Goal: Task Accomplishment & Management: Manage account settings

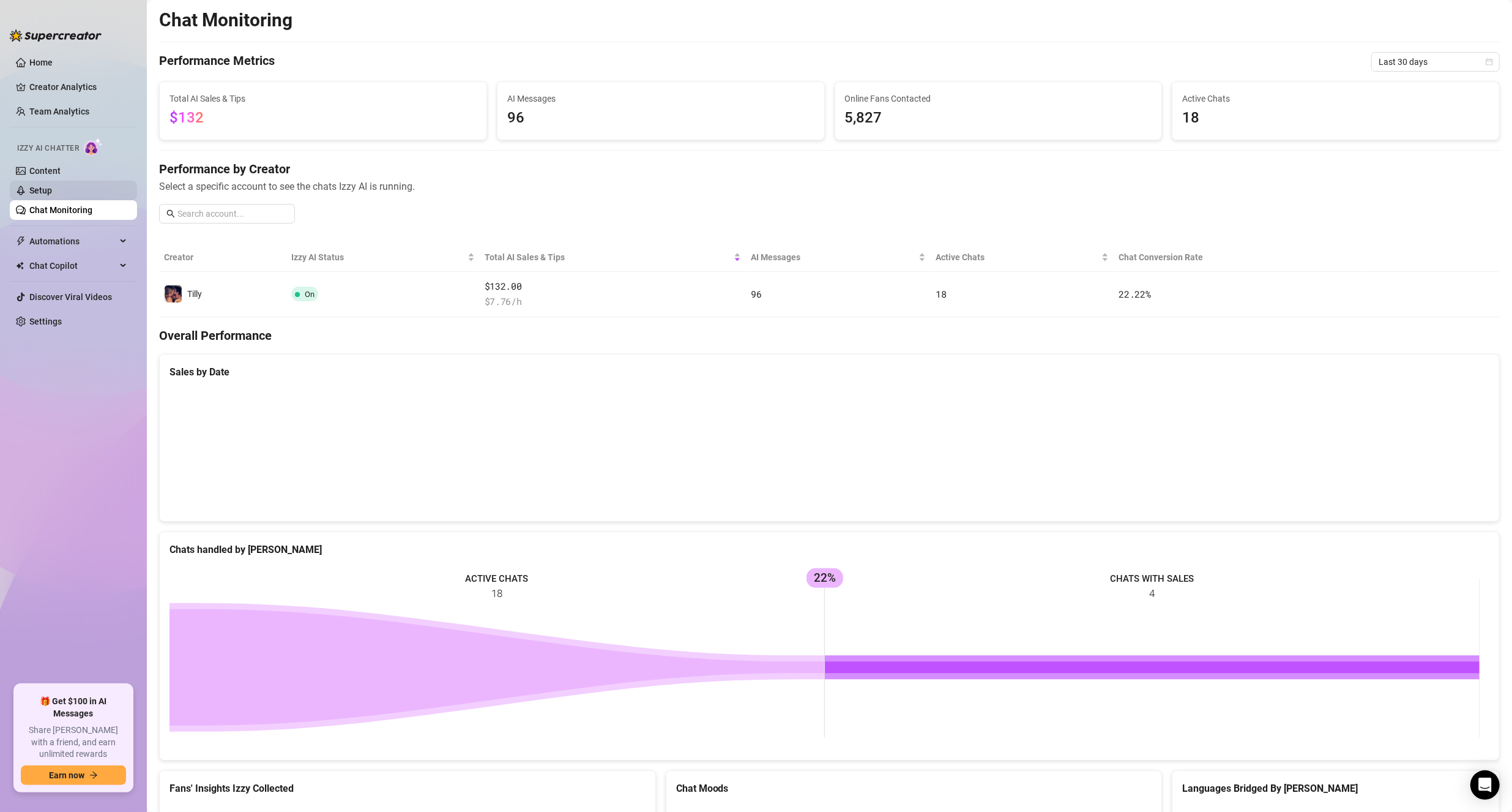
click at [52, 190] on link "Setup" at bounding box center [40, 190] width 22 height 10
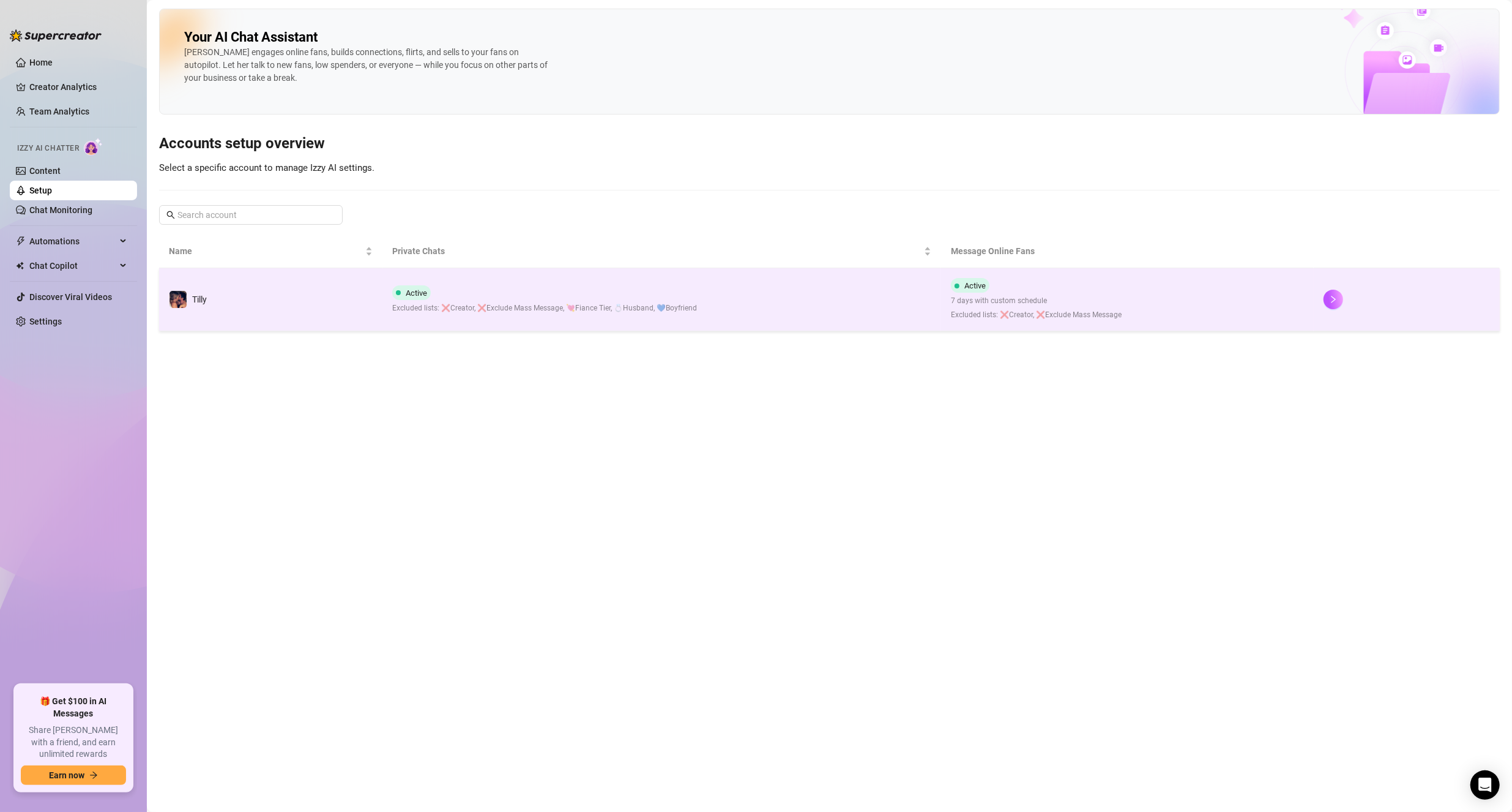
click at [1070, 284] on div "Active 7 days with custom schedule Excluded lists: ❌Creator, ❌Exclude Mass Mess…" at bounding box center [1036, 299] width 170 height 43
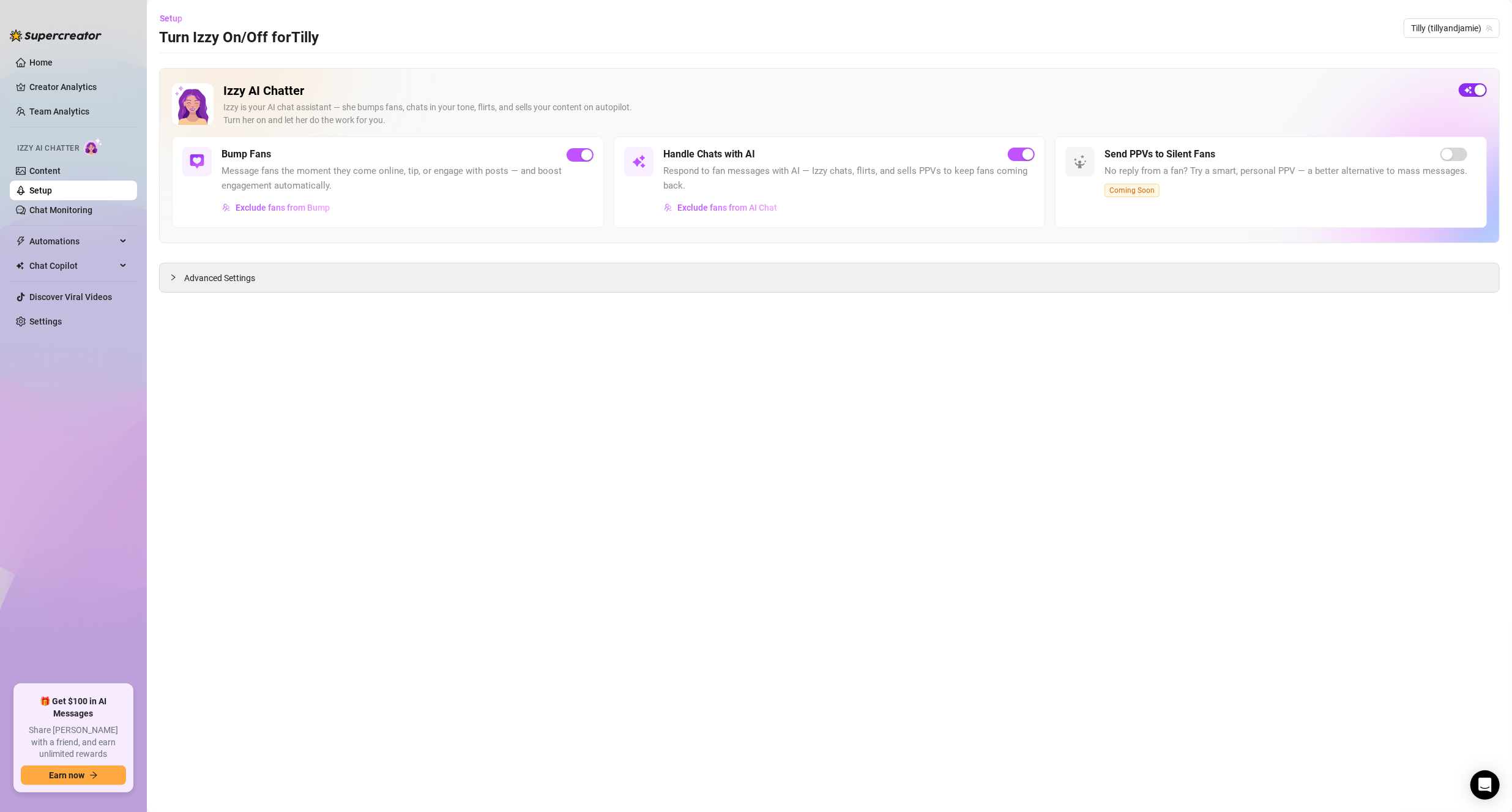
click at [1479, 85] on div "button" at bounding box center [1480, 90] width 11 height 11
click at [61, 206] on link "Chat Monitoring" at bounding box center [60, 210] width 63 height 10
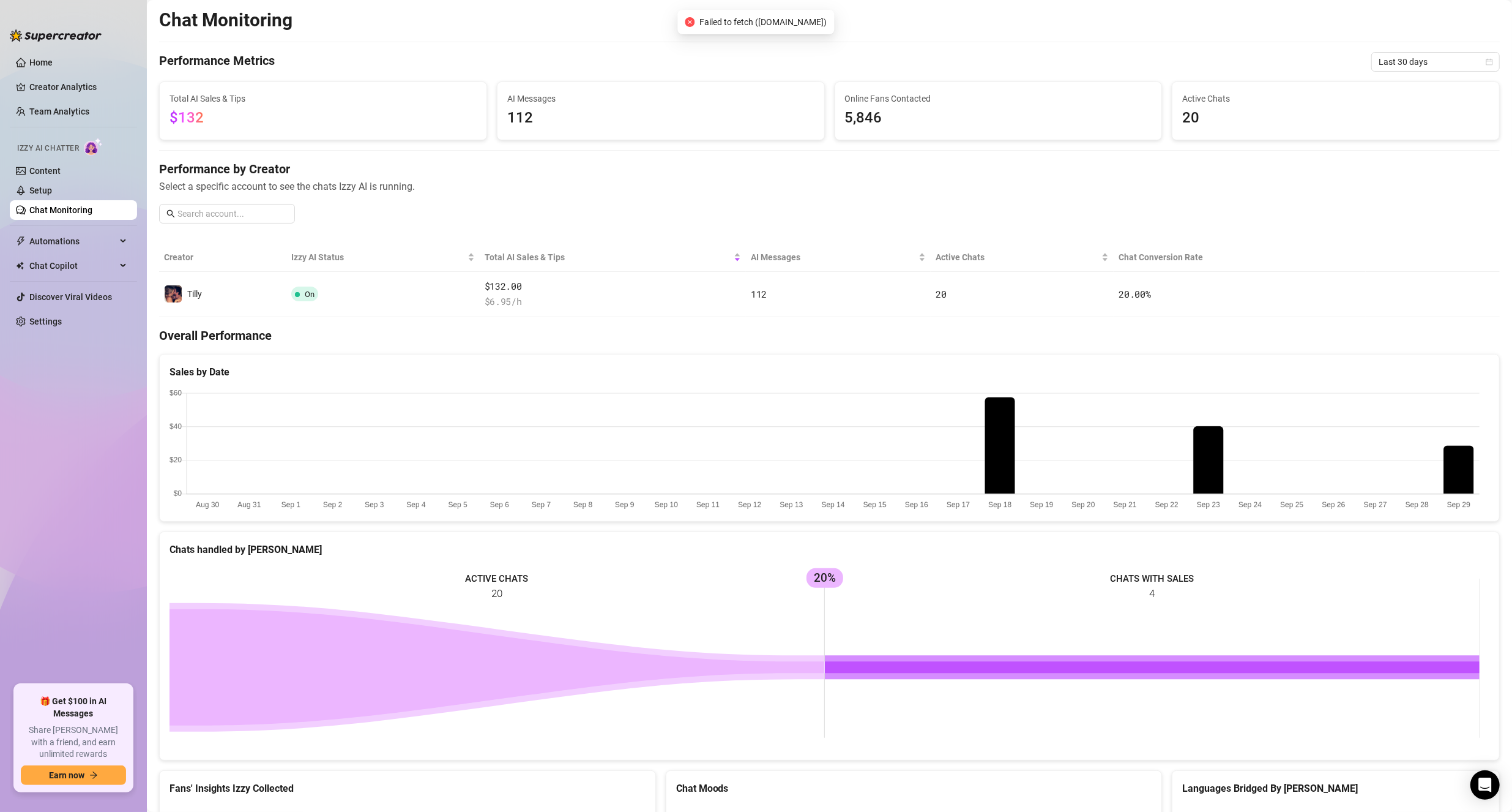
scroll to position [233, 0]
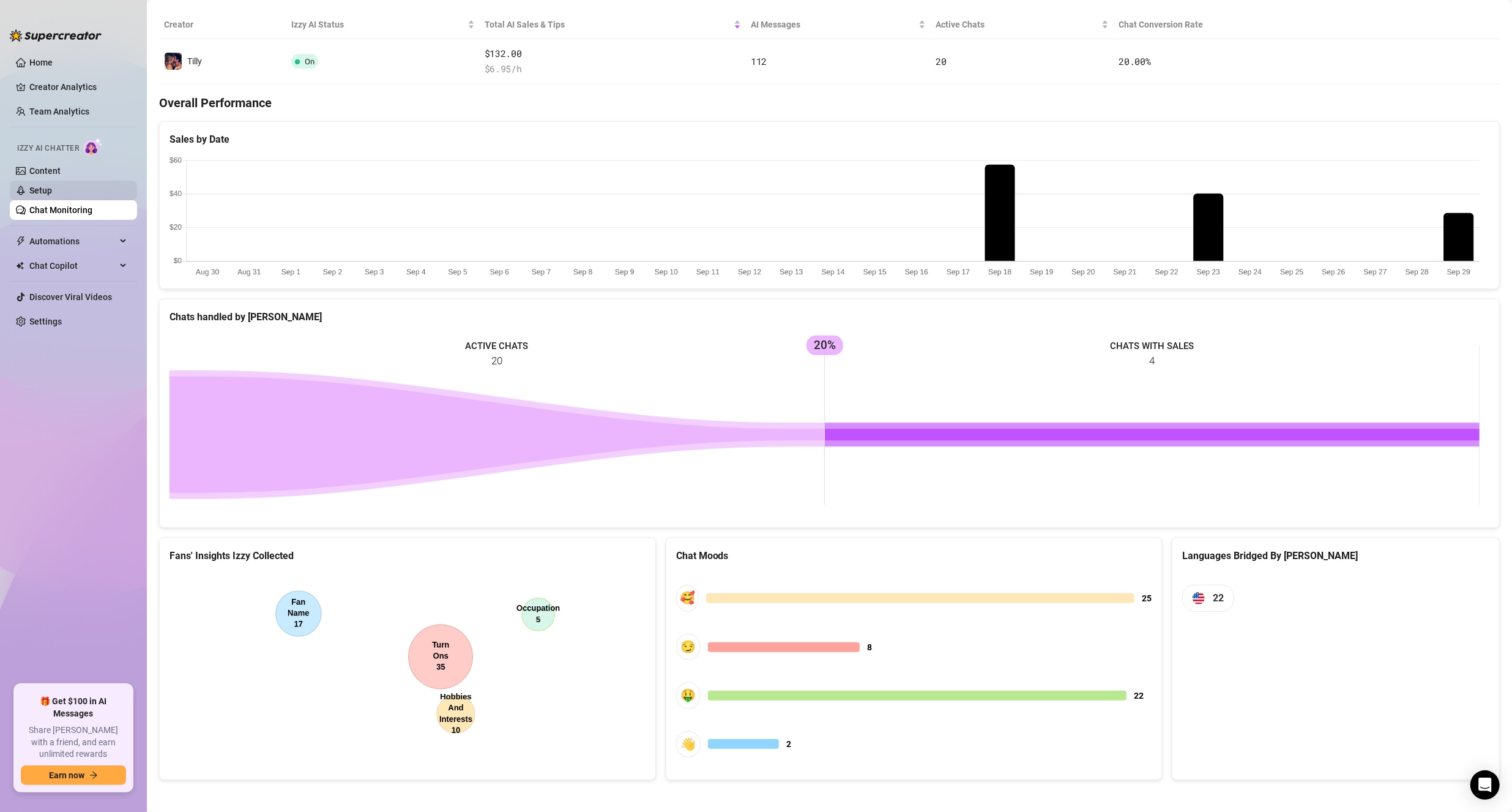
click at [52, 186] on link "Setup" at bounding box center [40, 190] width 22 height 10
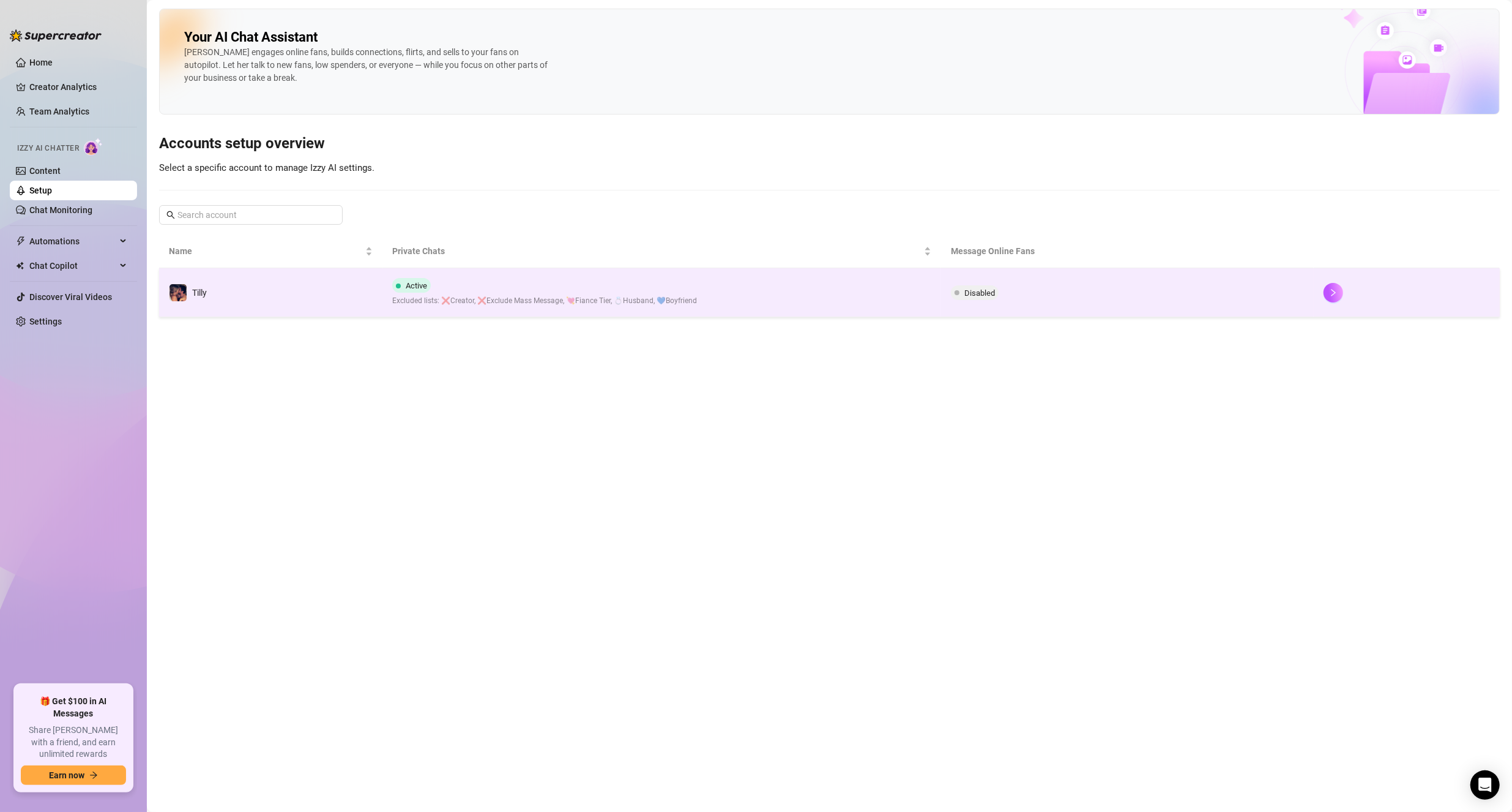
click at [638, 290] on div "Active Excluded lists: ❌Creator, ❌Exclude Mass Message, 💘Fiance Tier, 💍Husband,…" at bounding box center [544, 292] width 305 height 29
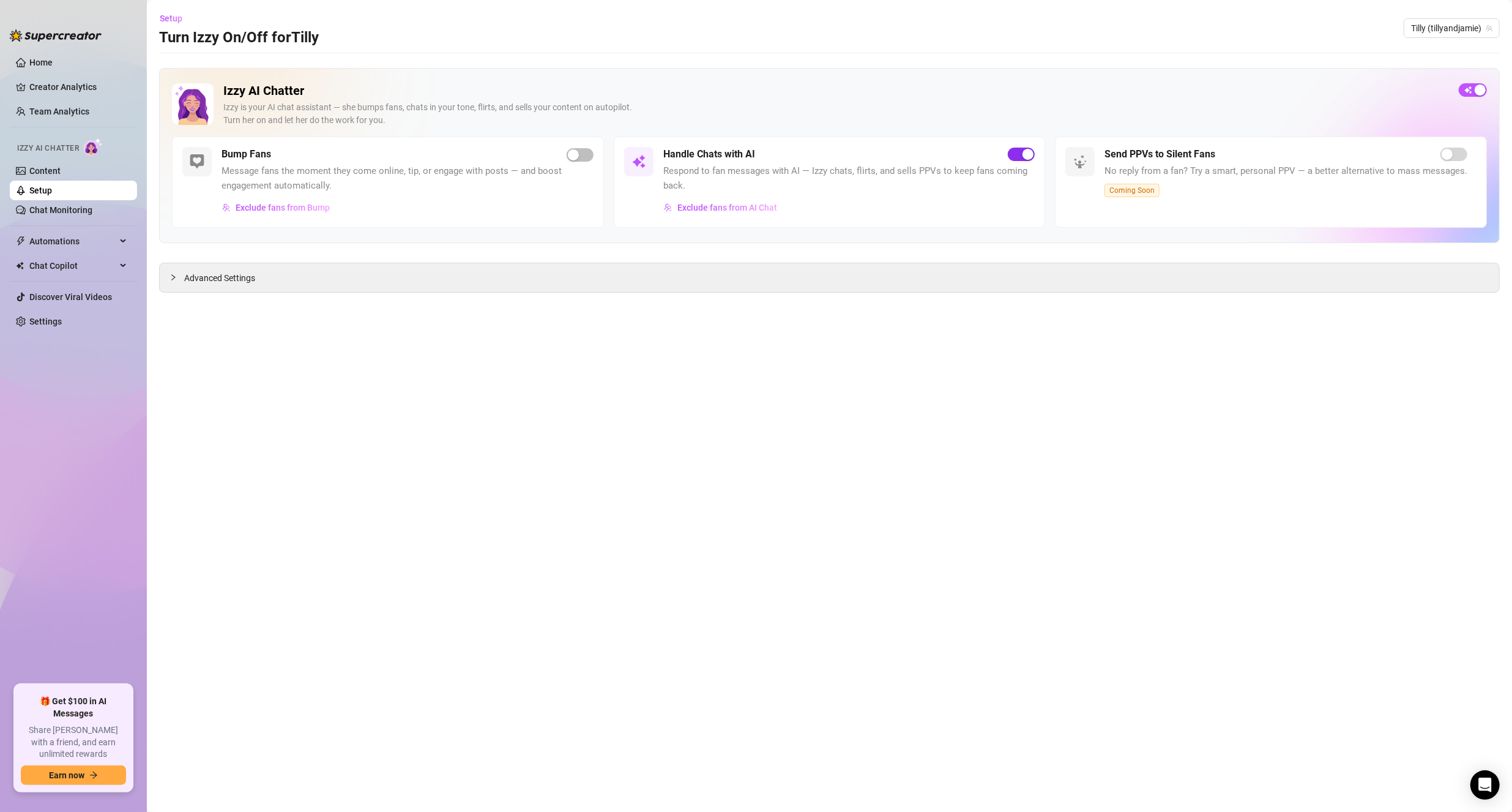
click at [1022, 161] on span "button" at bounding box center [1021, 154] width 27 height 13
